Goal: Find specific page/section: Find specific page/section

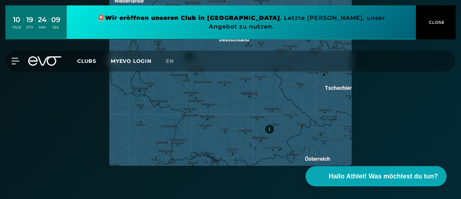
scroll to position [397, 0]
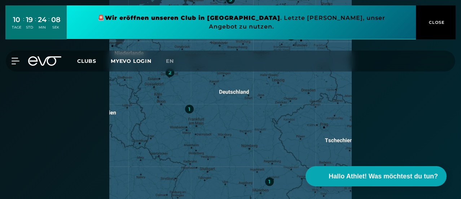
click at [439, 19] on span "CLOSE" at bounding box center [436, 22] width 18 height 6
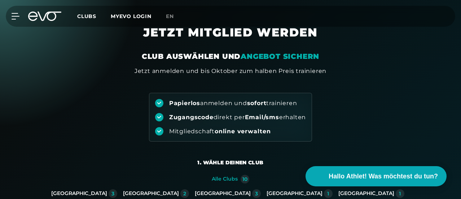
scroll to position [0, 0]
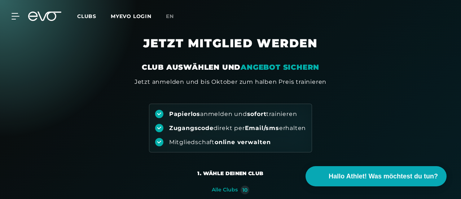
click at [96, 17] on span "Clubs" at bounding box center [86, 16] width 19 height 6
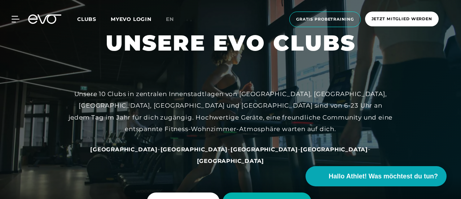
click at [154, 149] on span "[GEOGRAPHIC_DATA]" at bounding box center [123, 149] width 67 height 7
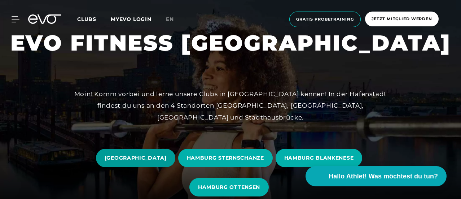
click at [153, 154] on span "[GEOGRAPHIC_DATA]" at bounding box center [136, 158] width 62 height 8
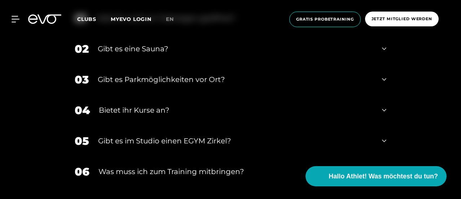
scroll to position [2419, 0]
